Goal: Find specific page/section

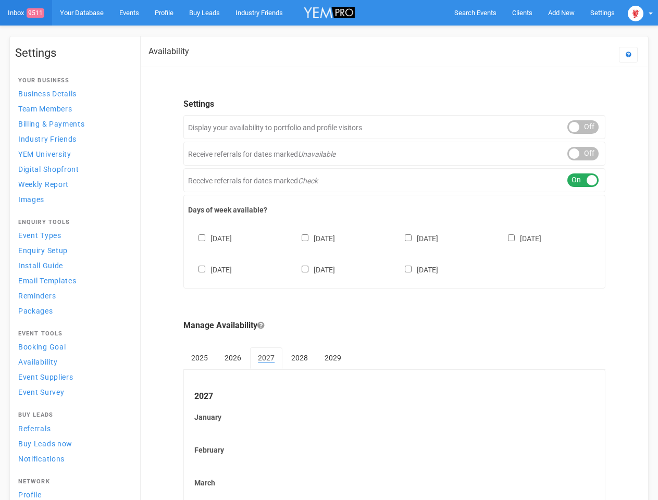
click at [329, 250] on div "[DATE] [DATE] [DATE] [DATE] [DATE] [DATE] [DATE]" at bounding box center [394, 249] width 413 height 63
click at [475, 13] on span "Search Events" at bounding box center [475, 13] width 42 height 8
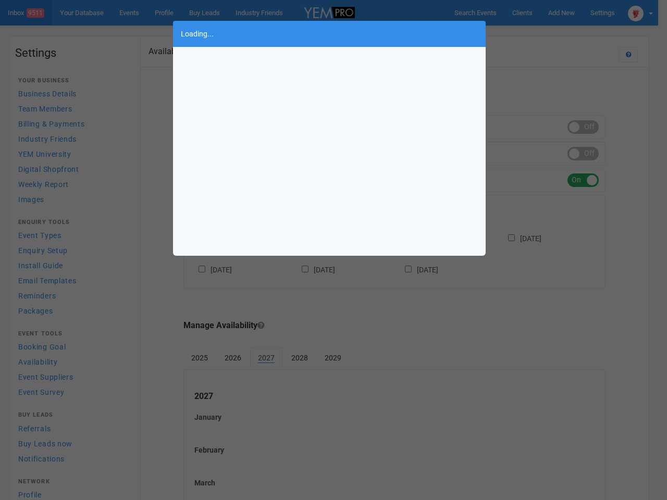
click at [537, 33] on div "Loading..." at bounding box center [333, 250] width 667 height 500
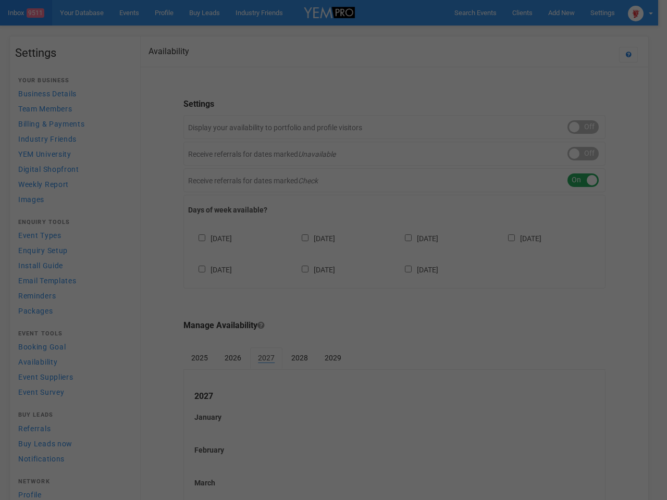
click at [641, 13] on div at bounding box center [333, 250] width 667 height 500
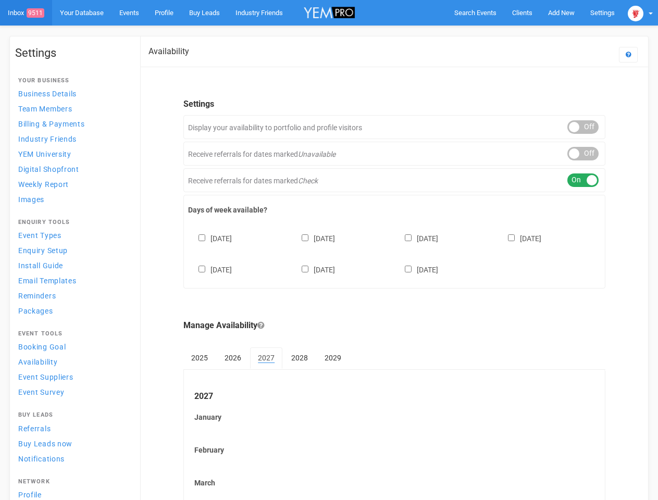
click at [583, 127] on div "ON OFF" at bounding box center [583, 127] width 31 height 14
click at [583, 154] on div "ON OFF" at bounding box center [583, 154] width 31 height 14
click at [583, 180] on div "ON OFF" at bounding box center [583, 181] width 31 height 14
click at [395, 253] on div "[DATE] [DATE] [DATE] [DATE] [DATE] [DATE] [DATE]" at bounding box center [394, 249] width 413 height 63
